Goal: Task Accomplishment & Management: Manage account settings

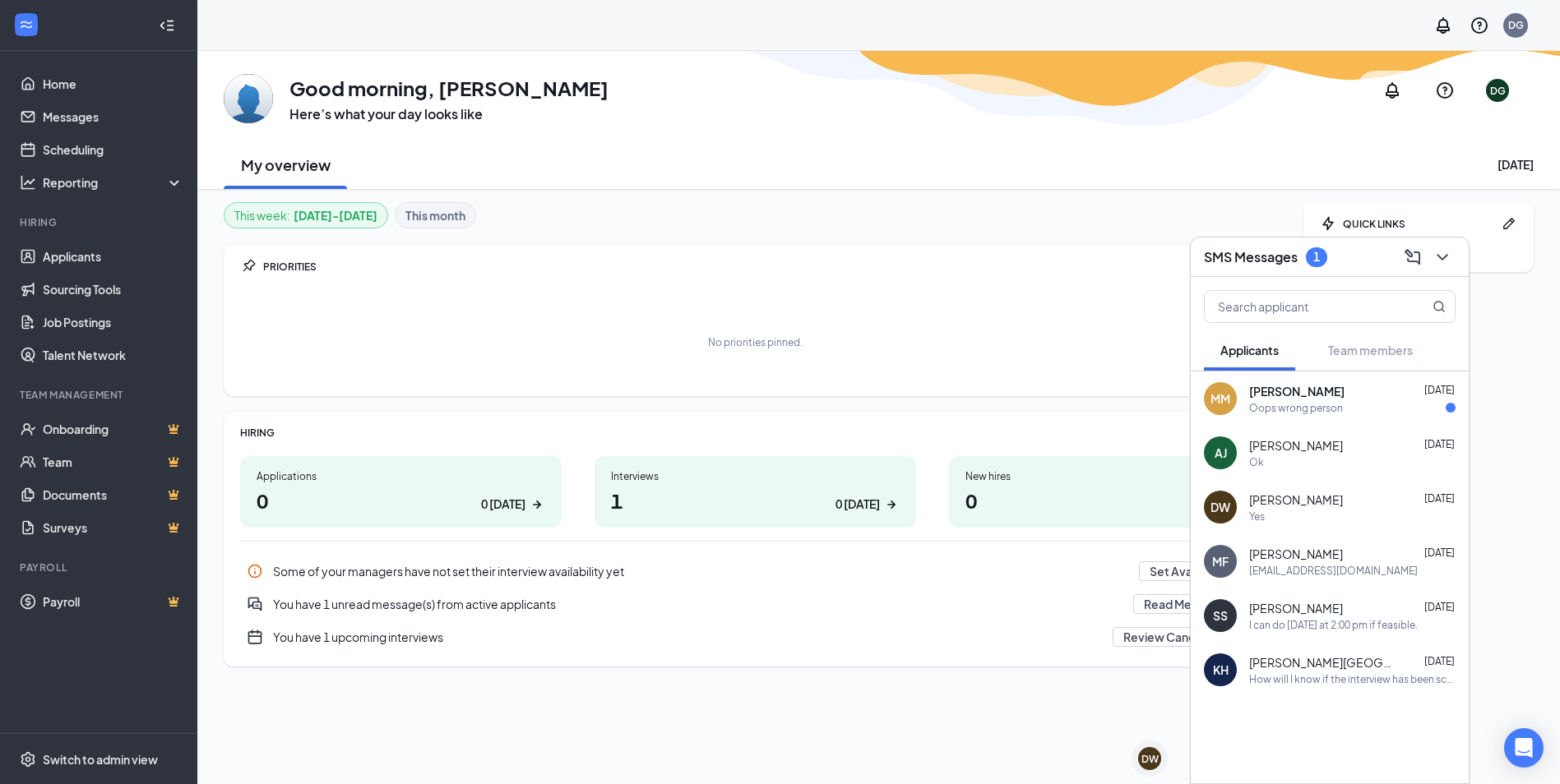
click at [1301, 403] on div "Oops wrong person" at bounding box center [1295, 408] width 94 height 14
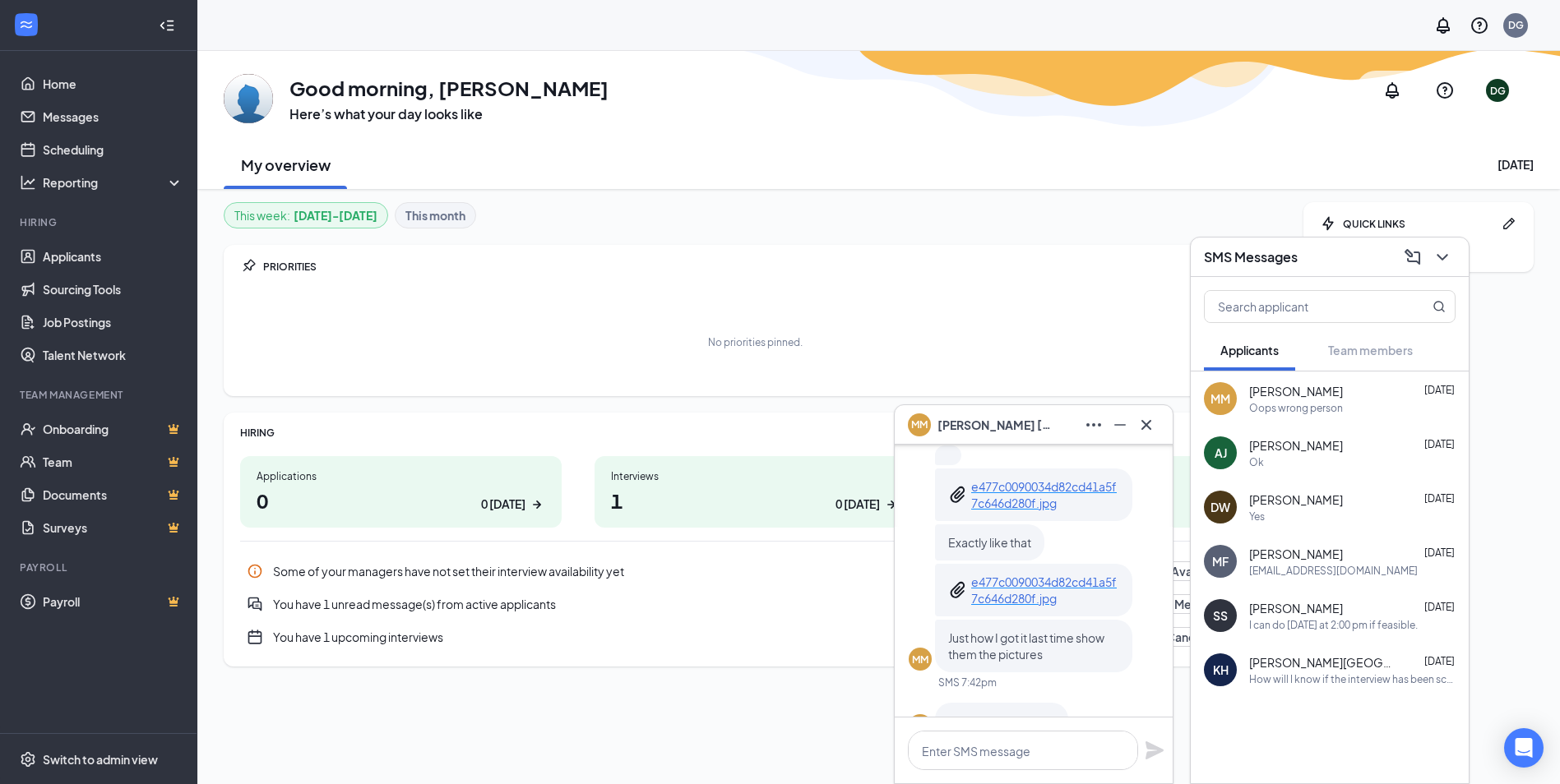
scroll to position [-82, 0]
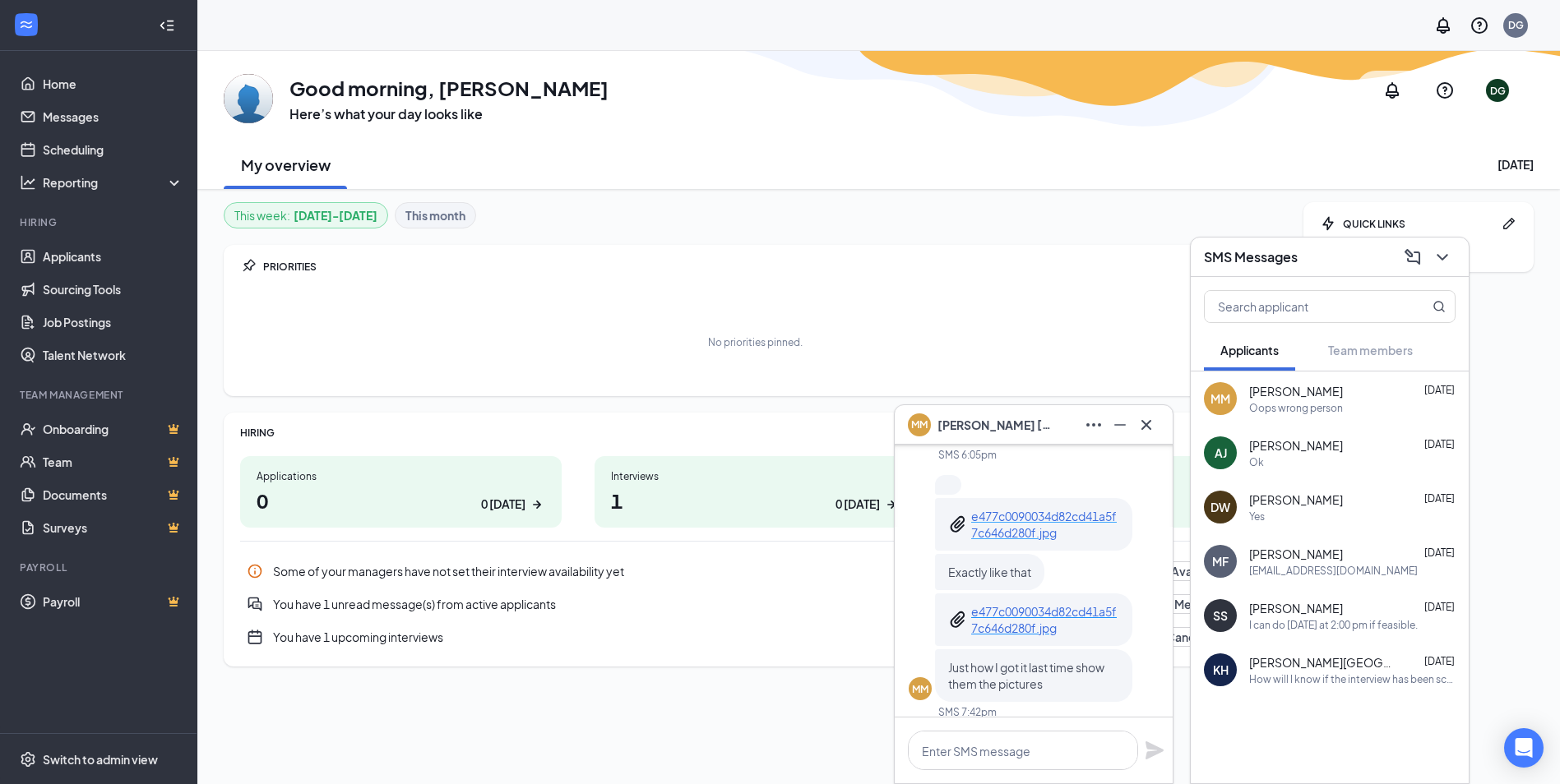
click at [1072, 524] on p "e477c0090034d82cd41a5f7c646d280f.jpg" at bounding box center [1044, 525] width 148 height 33
click at [1045, 603] on p "e477c0090034d82cd41a5f7c646d280f.jpg" at bounding box center [1044, 619] width 148 height 33
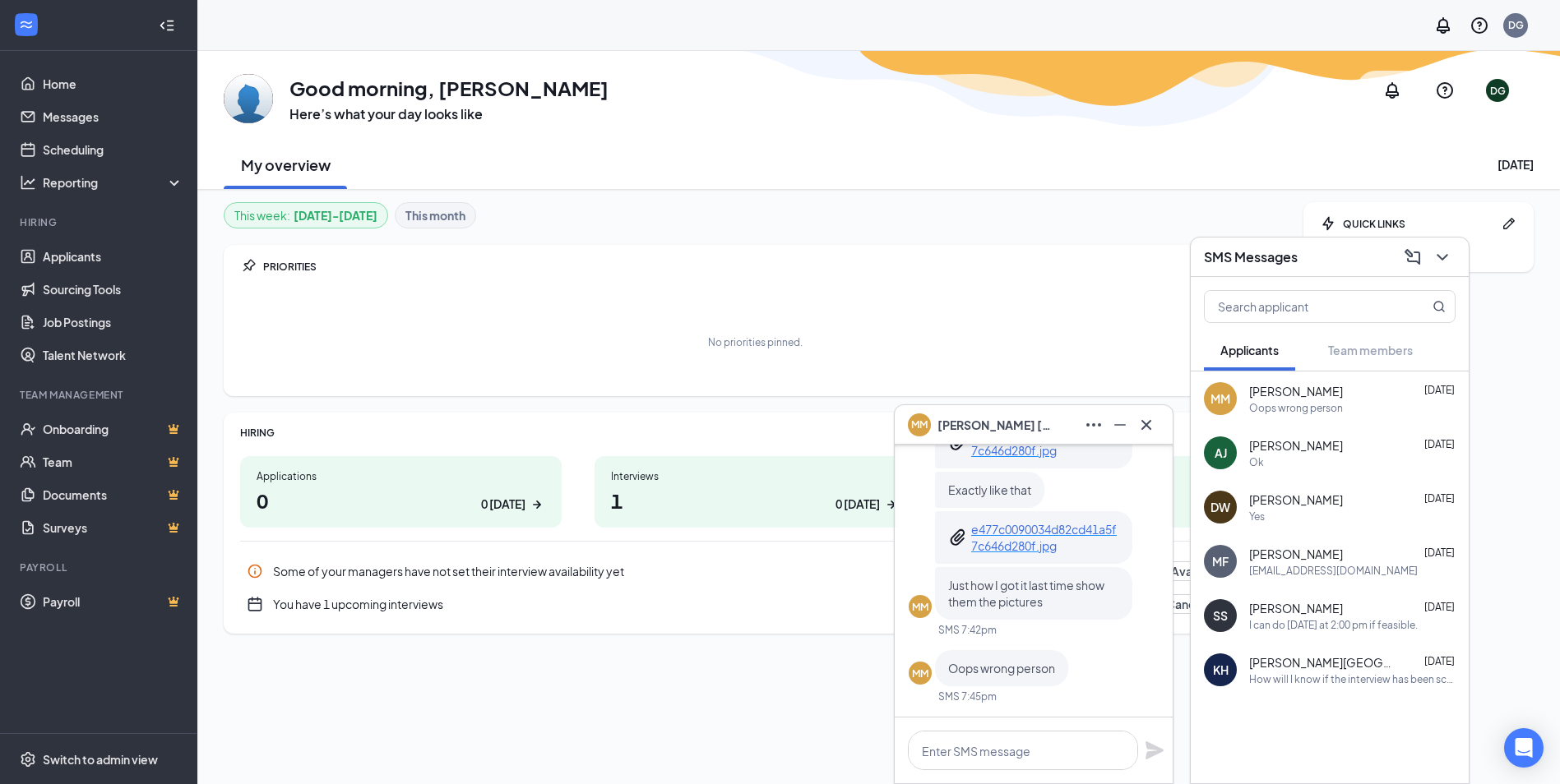
scroll to position [51, 0]
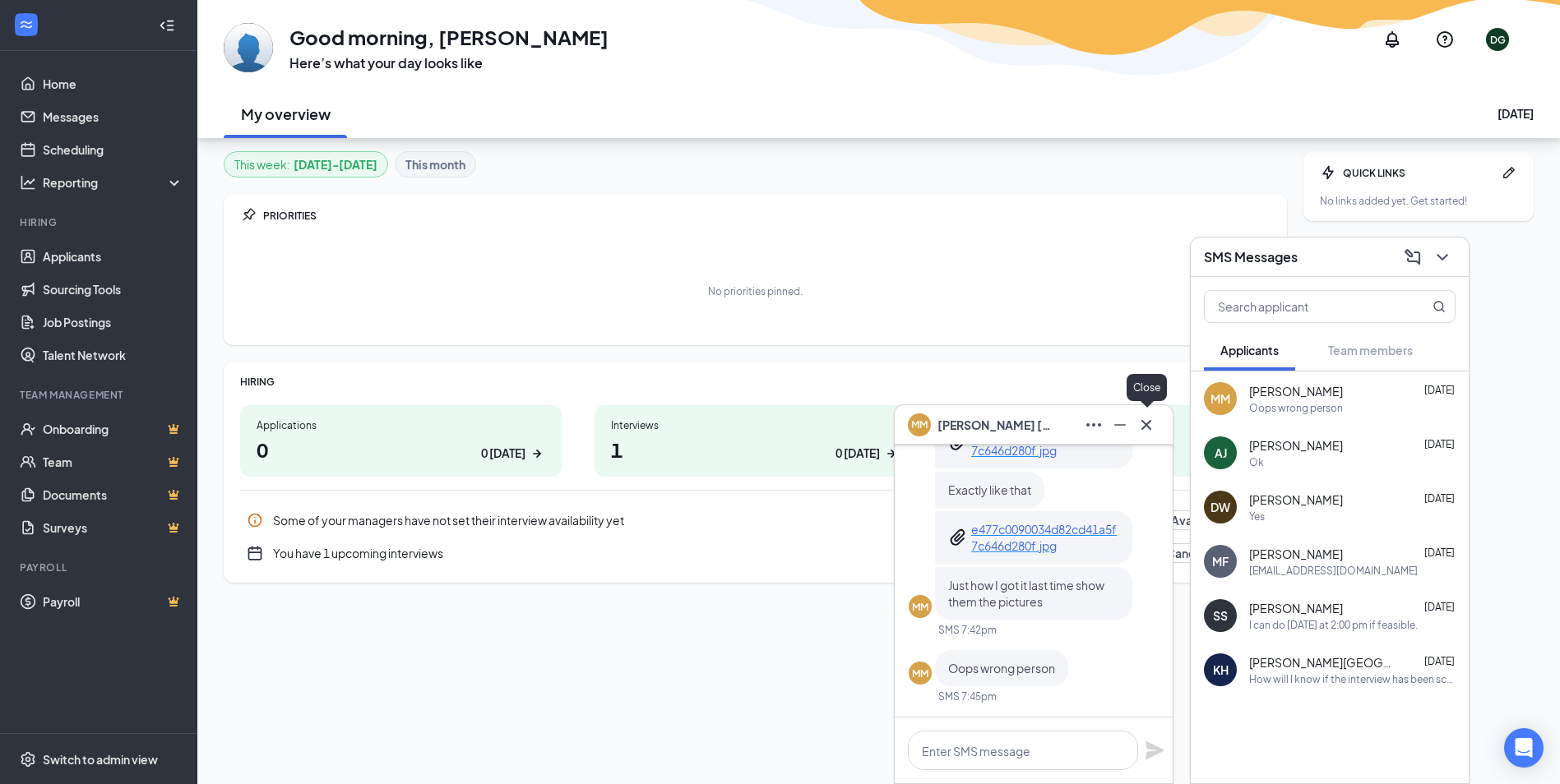
click at [1147, 424] on icon "Cross" at bounding box center [1146, 424] width 10 height 10
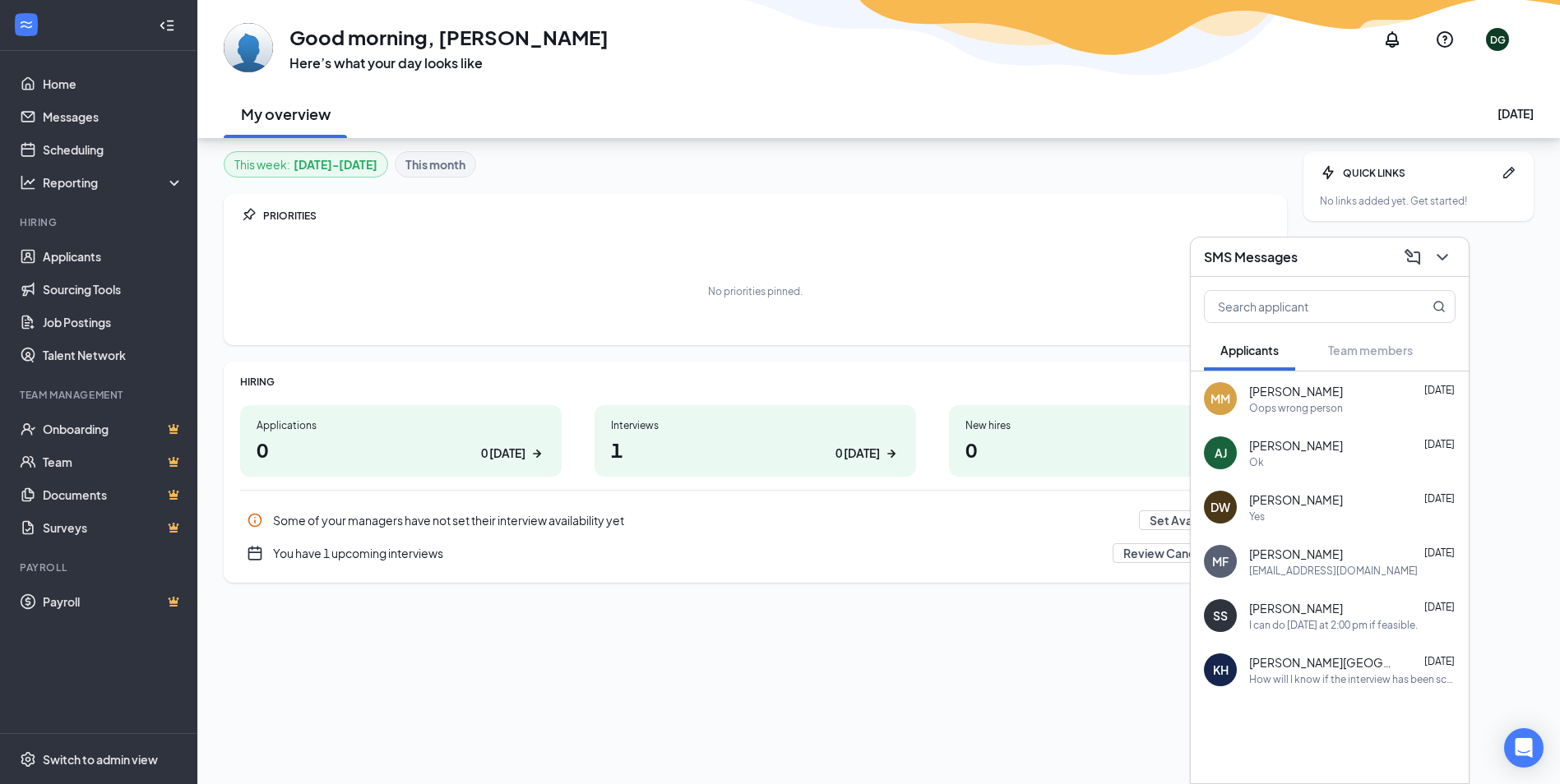
click at [680, 448] on h1 "1 0 [DATE]" at bounding box center [754, 449] width 288 height 28
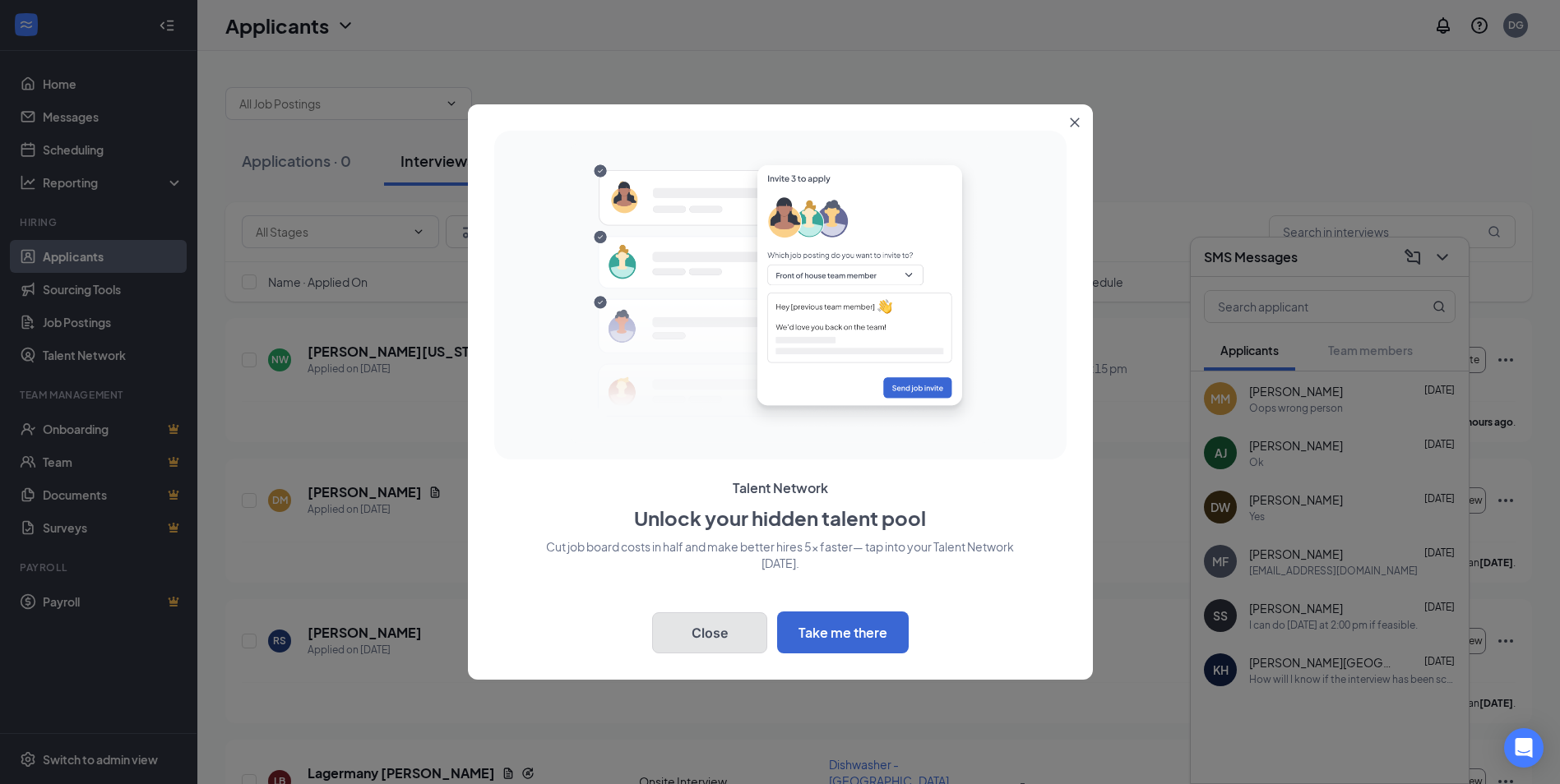
click at [721, 630] on button "Close" at bounding box center [709, 633] width 115 height 41
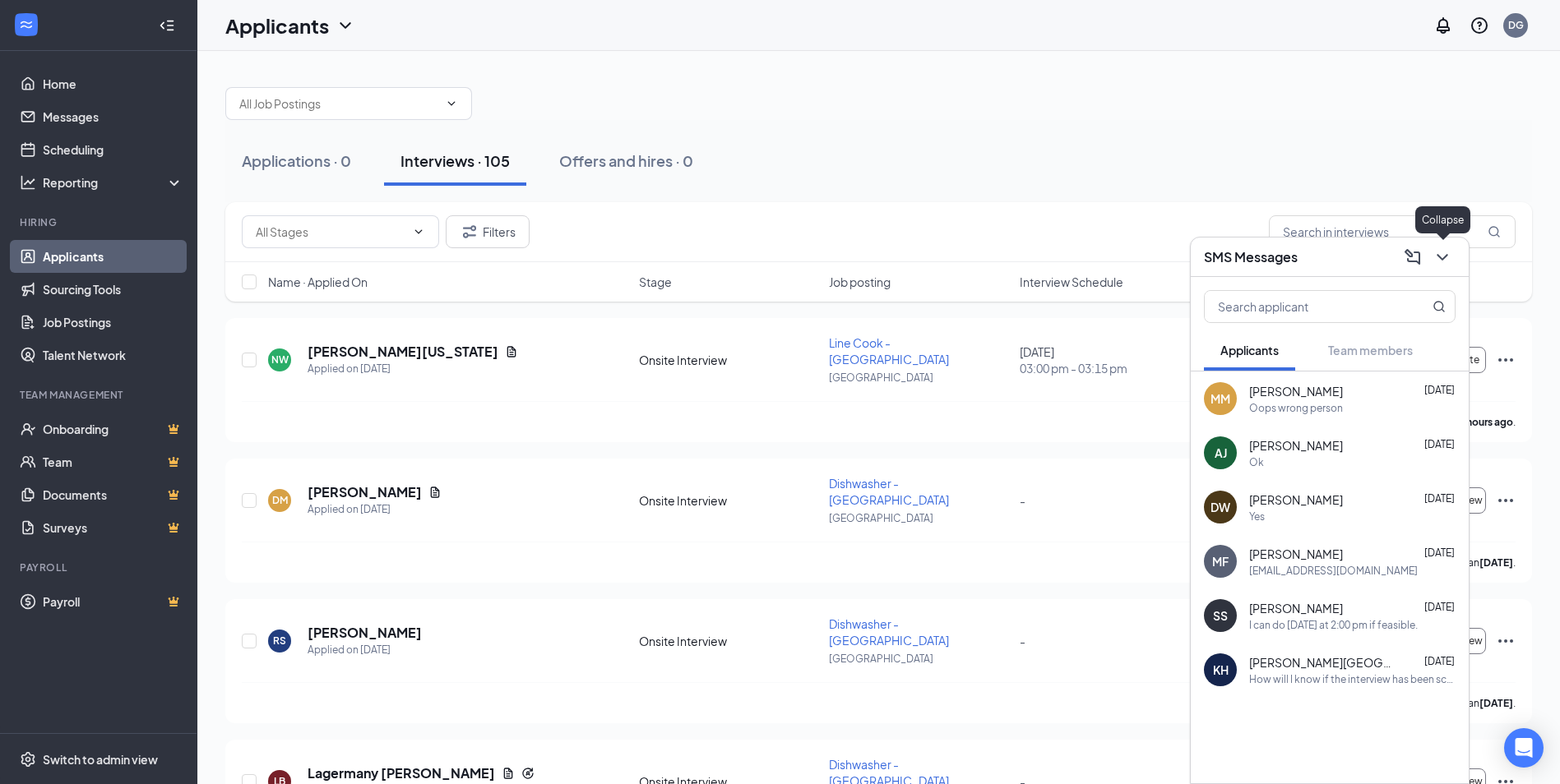
click at [1437, 258] on icon "ChevronDown" at bounding box center [1441, 257] width 19 height 19
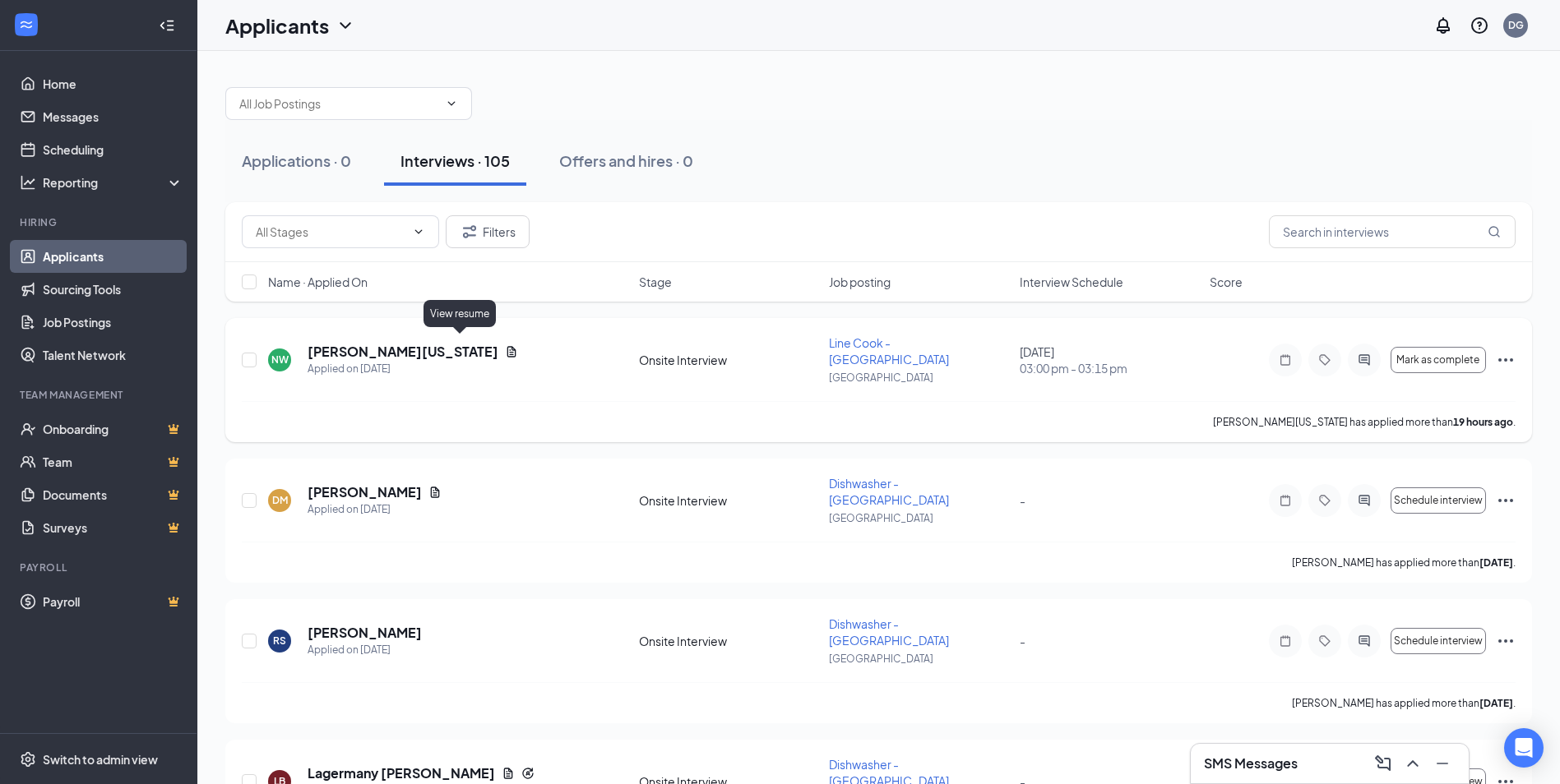
click at [507, 346] on icon "Document" at bounding box center [511, 351] width 9 height 11
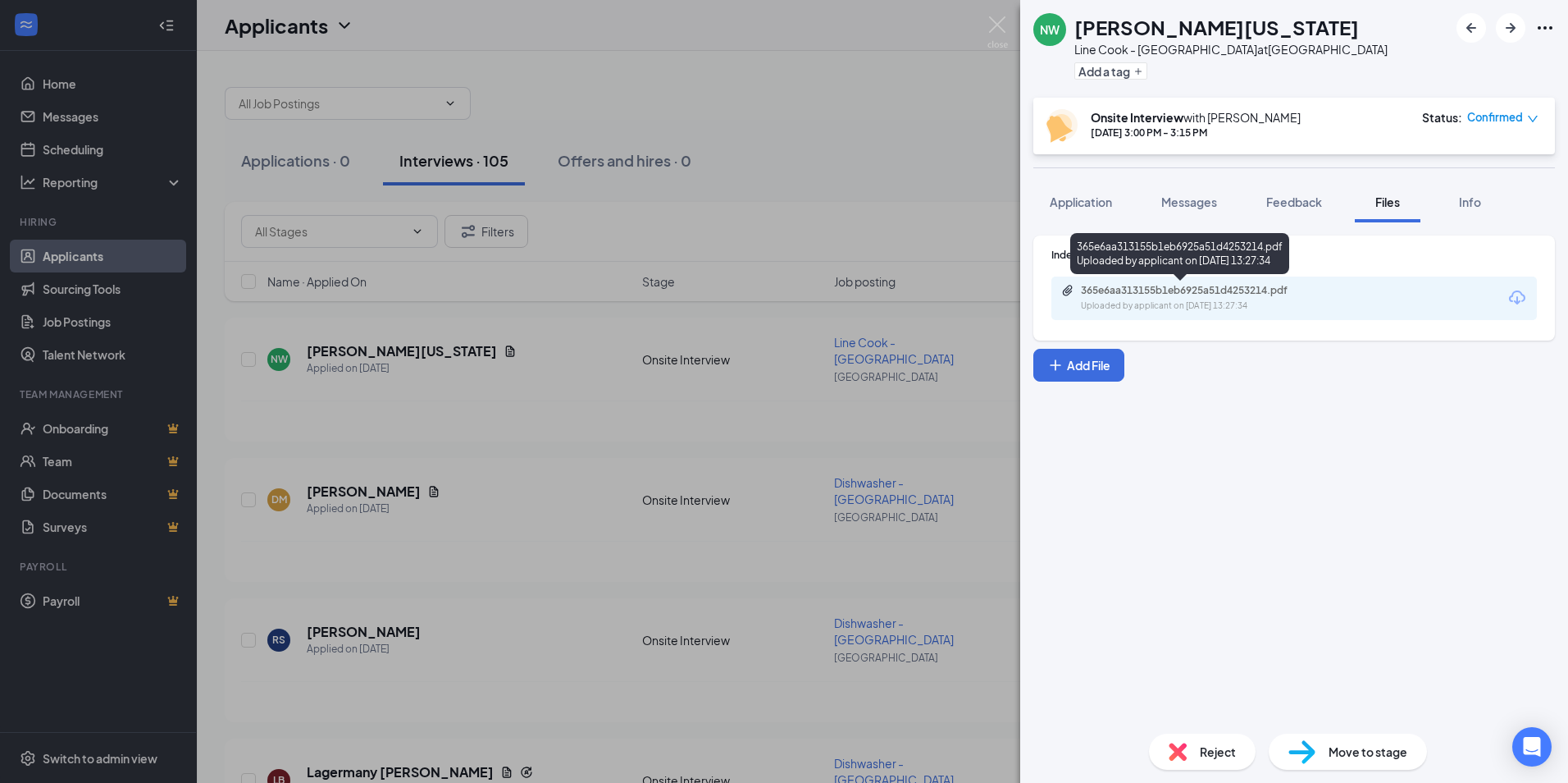
click at [1236, 291] on div "365e6aa313155b1eb6925a51d4253214.pdf" at bounding box center [1195, 291] width 230 height 13
click at [609, 81] on div "NW [PERSON_NAME][US_STATE] Line Cook - Bourbon House at [GEOGRAPHIC_DATA] Add a…" at bounding box center [784, 391] width 1568 height 783
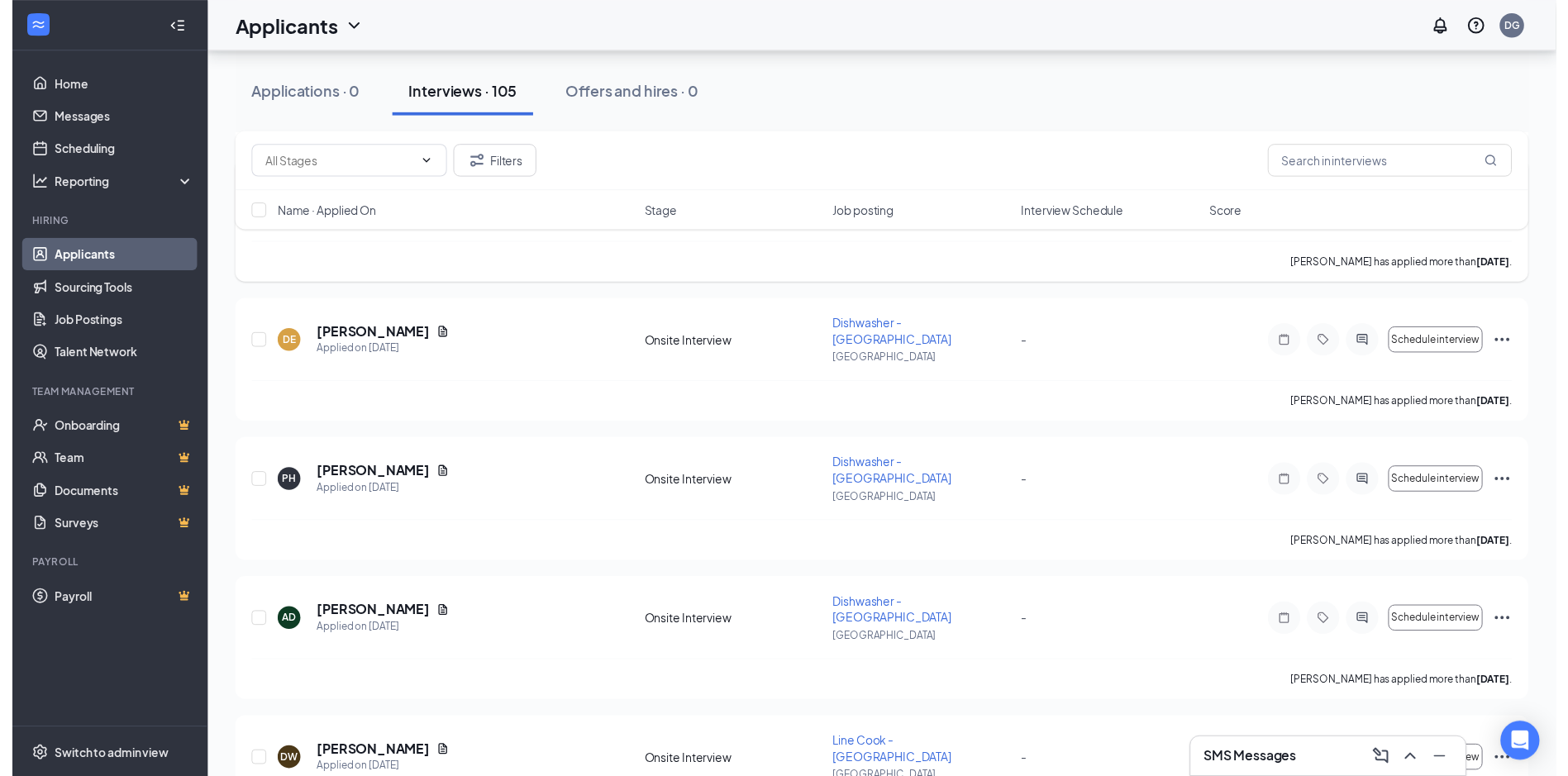
scroll to position [744, 0]
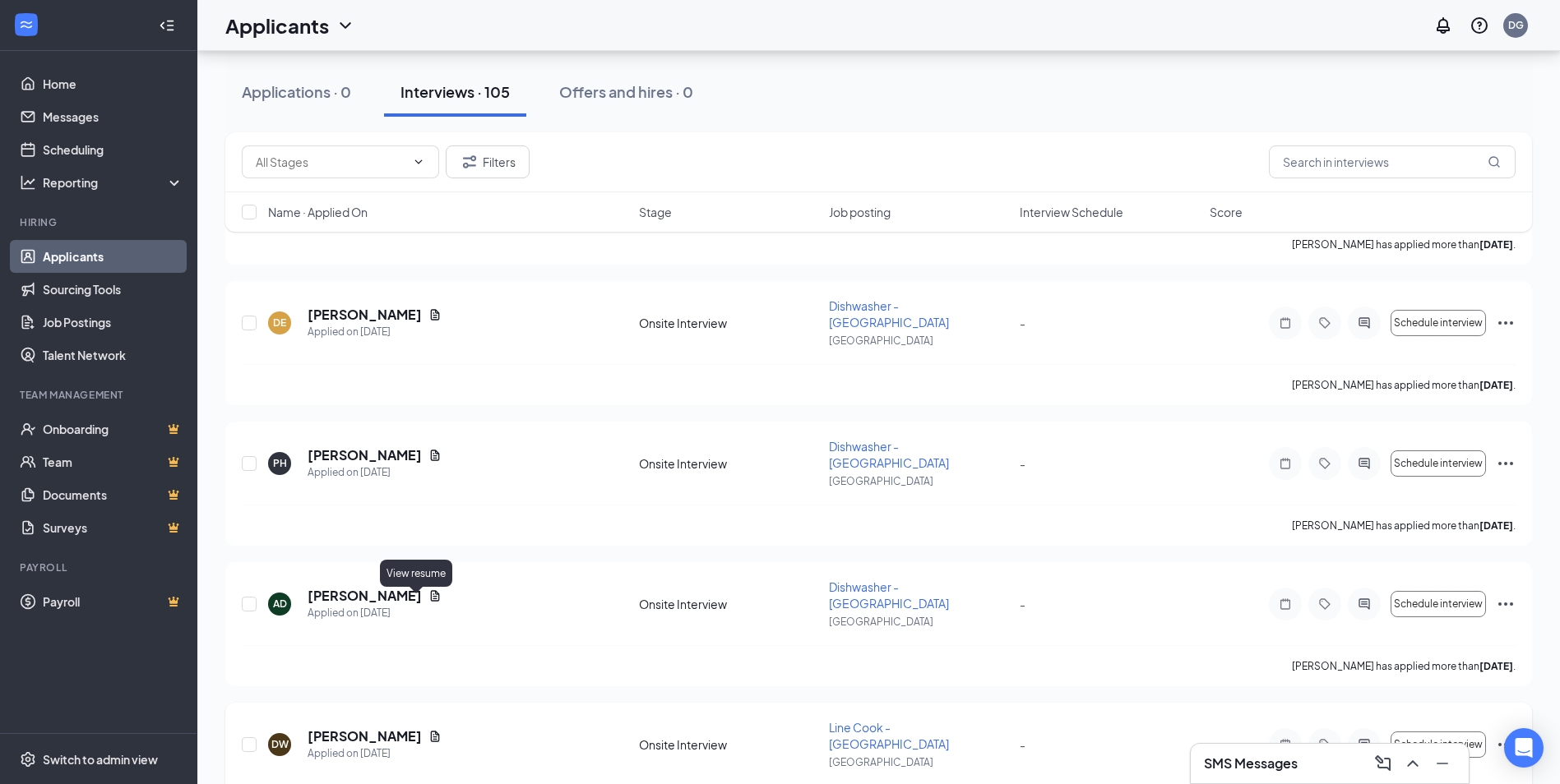
click at [428, 730] on icon "Document" at bounding box center [435, 737] width 14 height 14
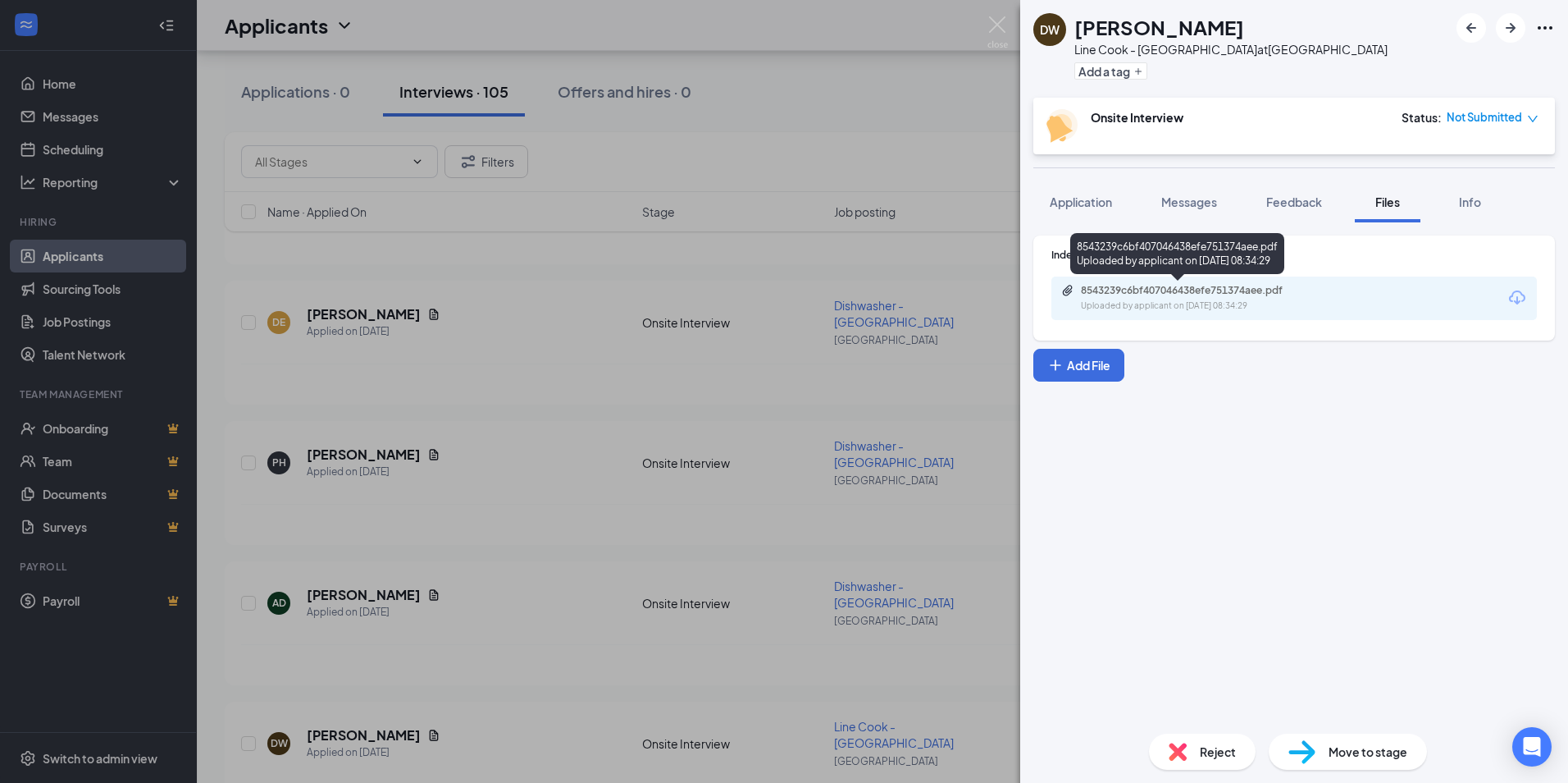
click at [1112, 300] on div "Uploaded by applicant on Sep 10, 2025 at 08:34:29" at bounding box center [1204, 306] width 246 height 13
click at [497, 419] on div "DW Deshawn Wells Line Cook - Bourbon House at Bourbon House Add a tag Onsite In…" at bounding box center [784, 391] width 1568 height 783
